Goal: Check status

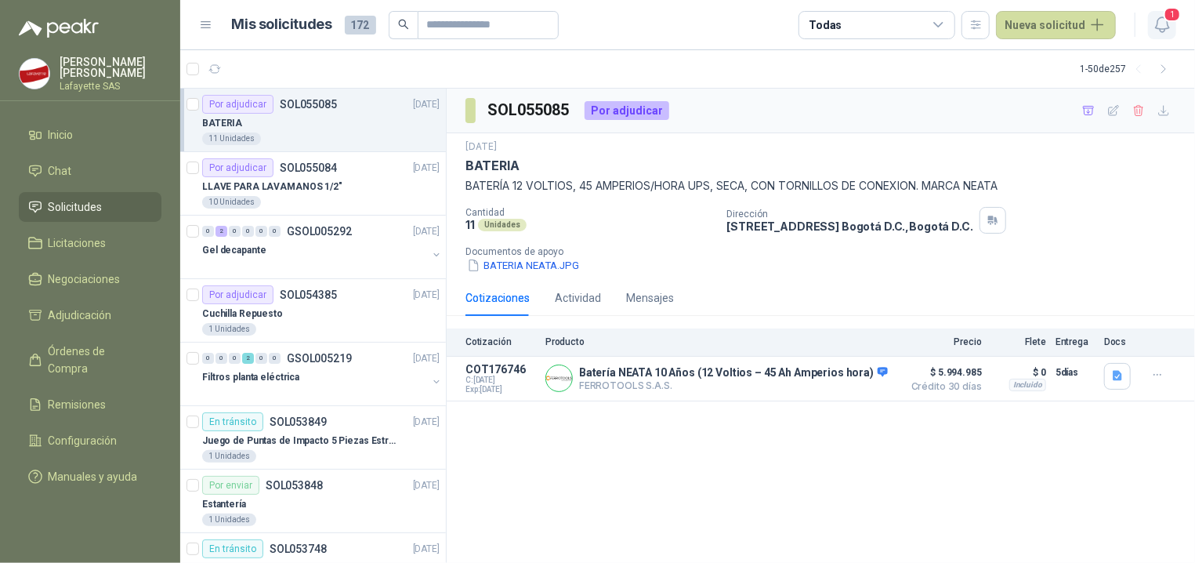
click at [1168, 33] on icon "button" at bounding box center [1163, 25] width 20 height 20
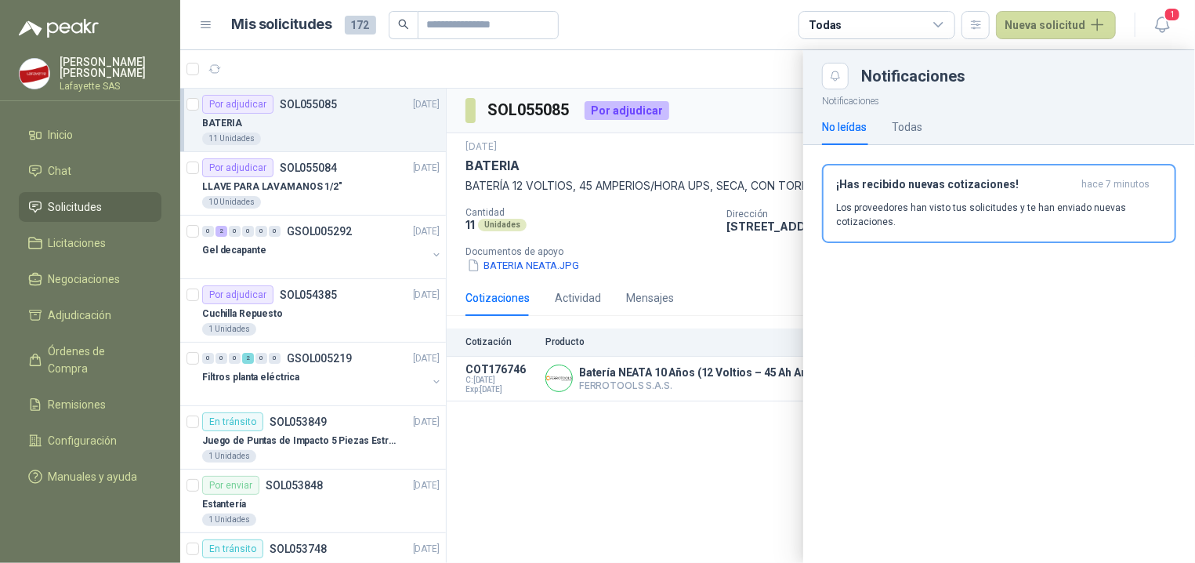
click at [245, 179] on div at bounding box center [687, 306] width 1015 height 513
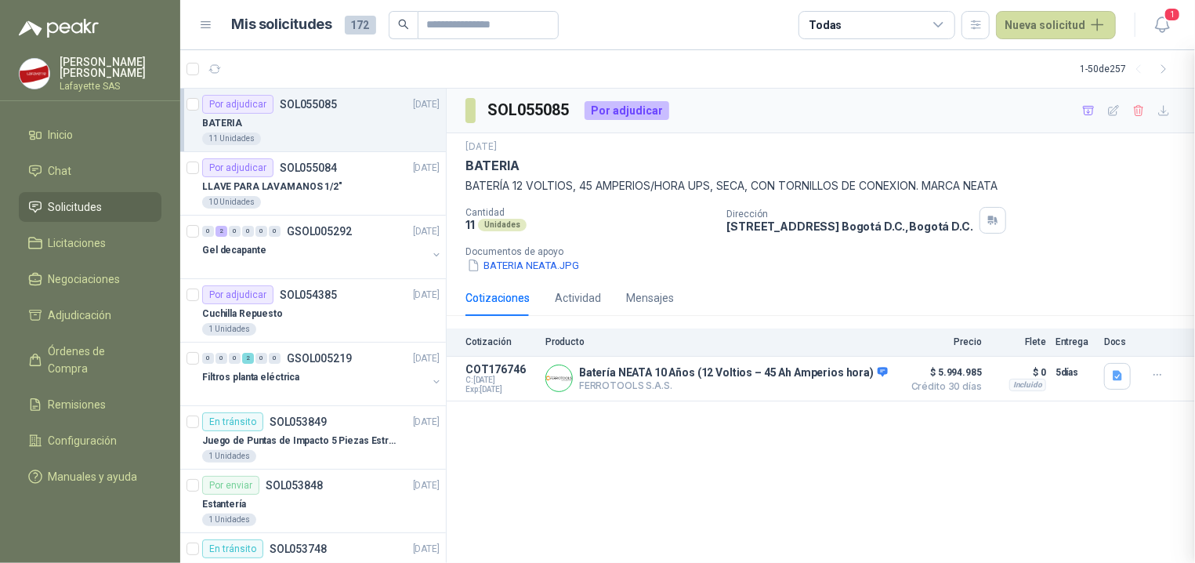
click at [290, 194] on div "LLAVE PARA LAVAMANOS 1/2"" at bounding box center [320, 186] width 237 height 19
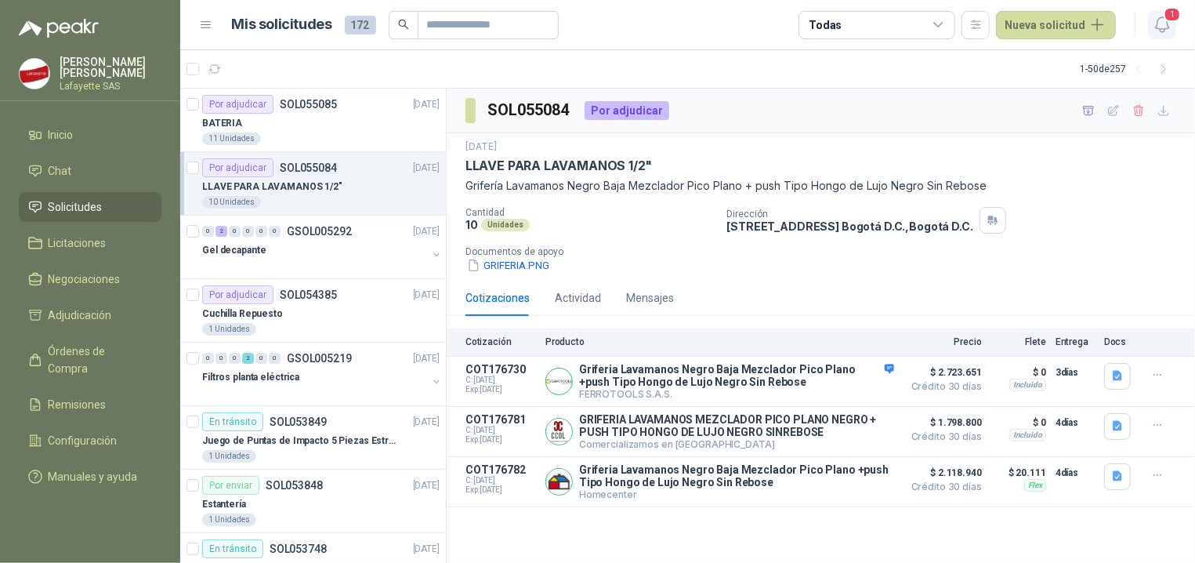
click at [1164, 24] on icon "button" at bounding box center [1163, 25] width 20 height 20
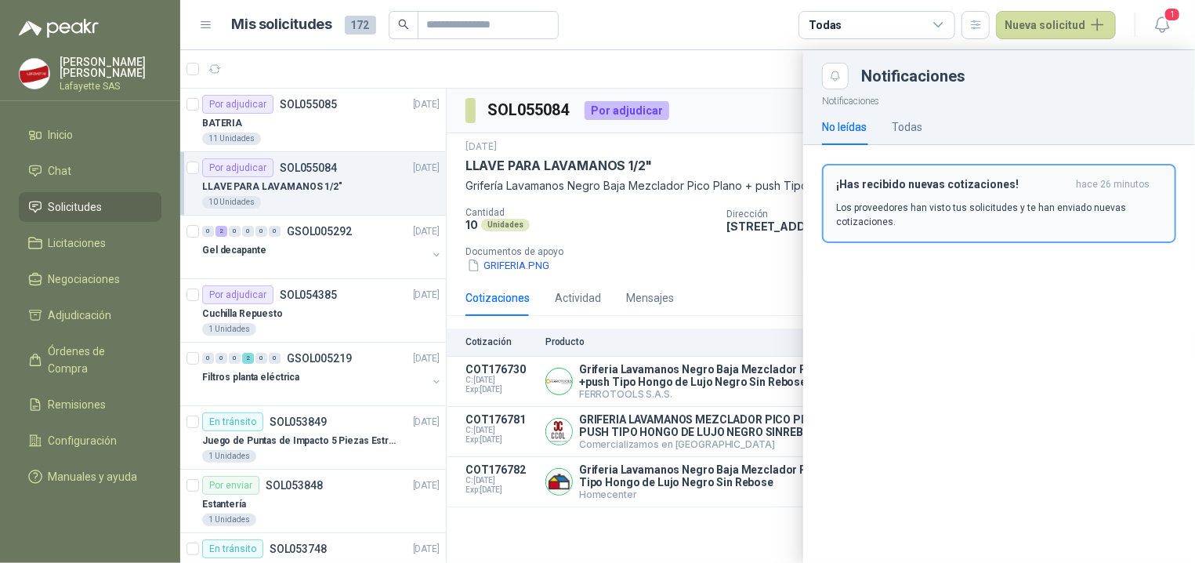
click at [914, 217] on p "Los proveedores han visto tus solicitudes y te han enviado nuevas cotizaciones." at bounding box center [999, 215] width 326 height 28
